Goal: Task Accomplishment & Management: Manage account settings

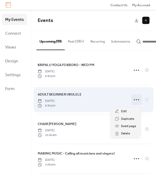
click at [136, 100] on circle at bounding box center [136, 99] width 1 height 1
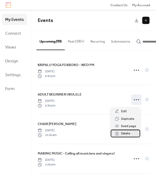
click at [129, 133] on span "Delete" at bounding box center [125, 133] width 9 height 5
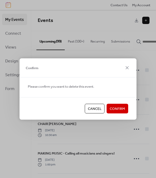
click at [120, 107] on span "Confirm" at bounding box center [117, 108] width 15 height 5
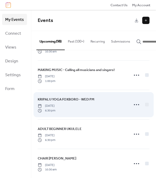
scroll to position [54, 0]
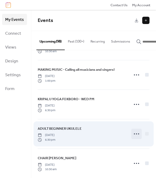
click at [136, 134] on icon at bounding box center [137, 134] width 8 height 8
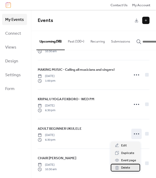
click at [125, 168] on span "Delete" at bounding box center [125, 167] width 9 height 5
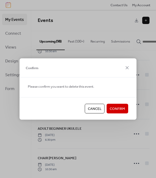
click at [121, 108] on span "Confirm" at bounding box center [117, 108] width 15 height 5
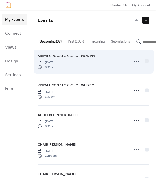
scroll to position [186, 0]
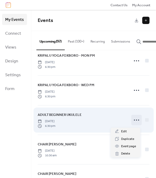
click at [136, 120] on circle at bounding box center [136, 119] width 1 height 1
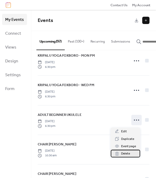
click at [126, 153] on span "Delete" at bounding box center [125, 153] width 9 height 5
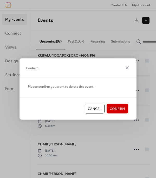
click at [119, 110] on span "Confirm" at bounding box center [117, 108] width 15 height 5
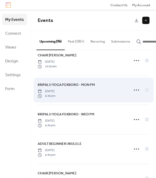
scroll to position [277, 0]
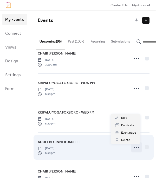
click at [136, 148] on circle at bounding box center [136, 147] width 1 height 1
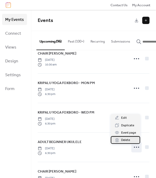
click at [125, 139] on span "Delete" at bounding box center [125, 139] width 9 height 5
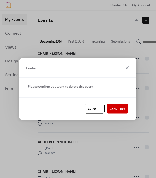
click at [121, 109] on span "Confirm" at bounding box center [117, 108] width 15 height 5
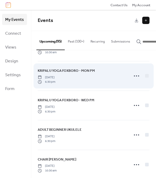
scroll to position [379, 0]
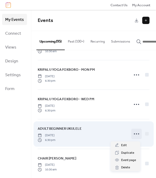
click at [134, 135] on icon at bounding box center [137, 134] width 8 height 8
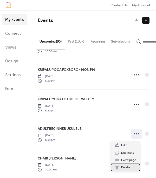
click at [126, 168] on span "Delete" at bounding box center [125, 167] width 9 height 5
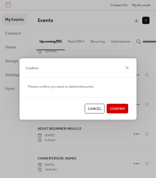
click at [119, 109] on span "Confirm" at bounding box center [117, 108] width 15 height 5
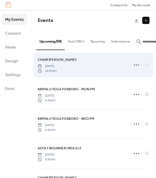
scroll to position [478, 0]
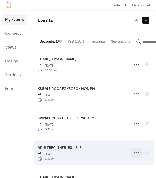
click at [136, 153] on icon at bounding box center [137, 153] width 8 height 8
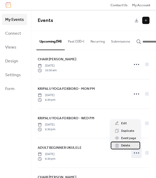
click at [126, 144] on span "Delete" at bounding box center [125, 145] width 9 height 5
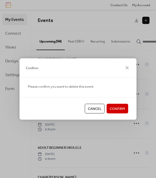
click at [122, 109] on span "Confirm" at bounding box center [117, 108] width 15 height 5
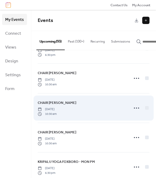
scroll to position [670, 0]
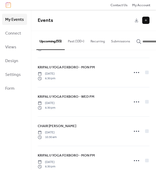
scroll to position [231, 0]
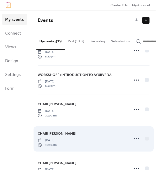
scroll to position [846, 0]
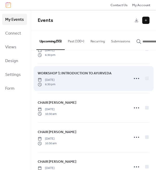
click at [101, 91] on div "WORKSHOP 1: INTRODUCTION TO AYURVEDA [DATE] 6:30 pm" at bounding box center [94, 78] width 112 height 29
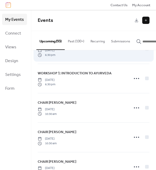
click at [89, 57] on div "KRIPALU YOGA FOXBORO - WED PM [DATE] 6:30 pm" at bounding box center [82, 49] width 89 height 16
